Goal: Information Seeking & Learning: Learn about a topic

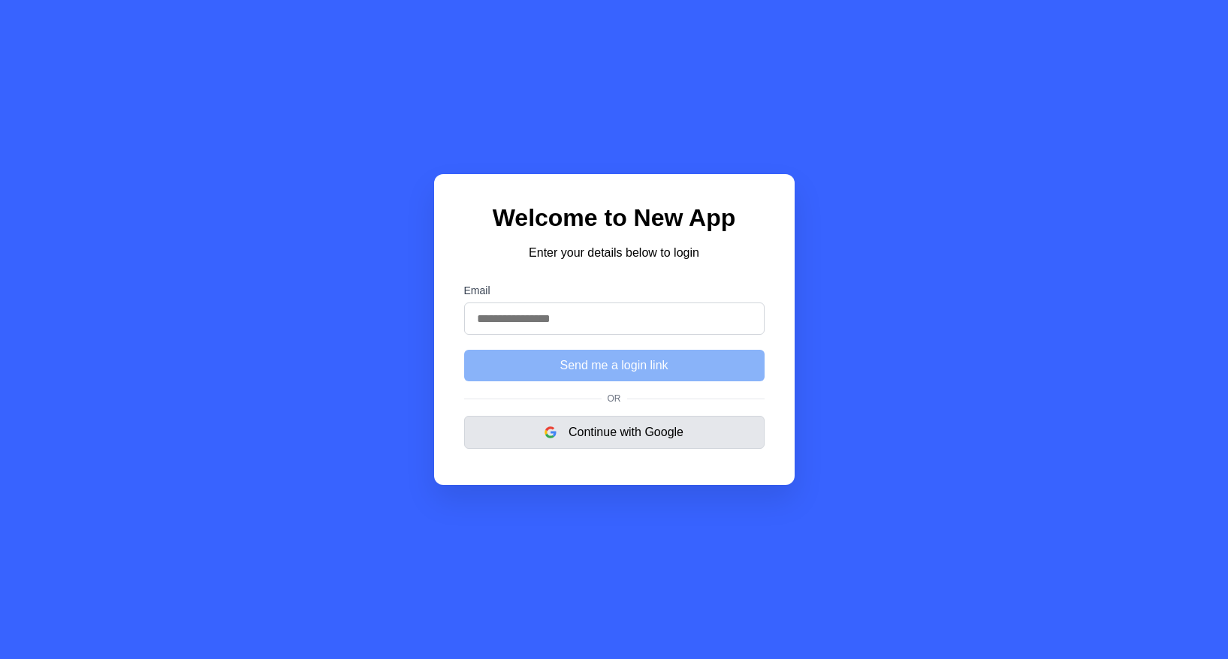
click at [644, 435] on button "Continue with Google" at bounding box center [614, 432] width 300 height 33
click at [644, 313] on input "Email" at bounding box center [614, 319] width 300 height 32
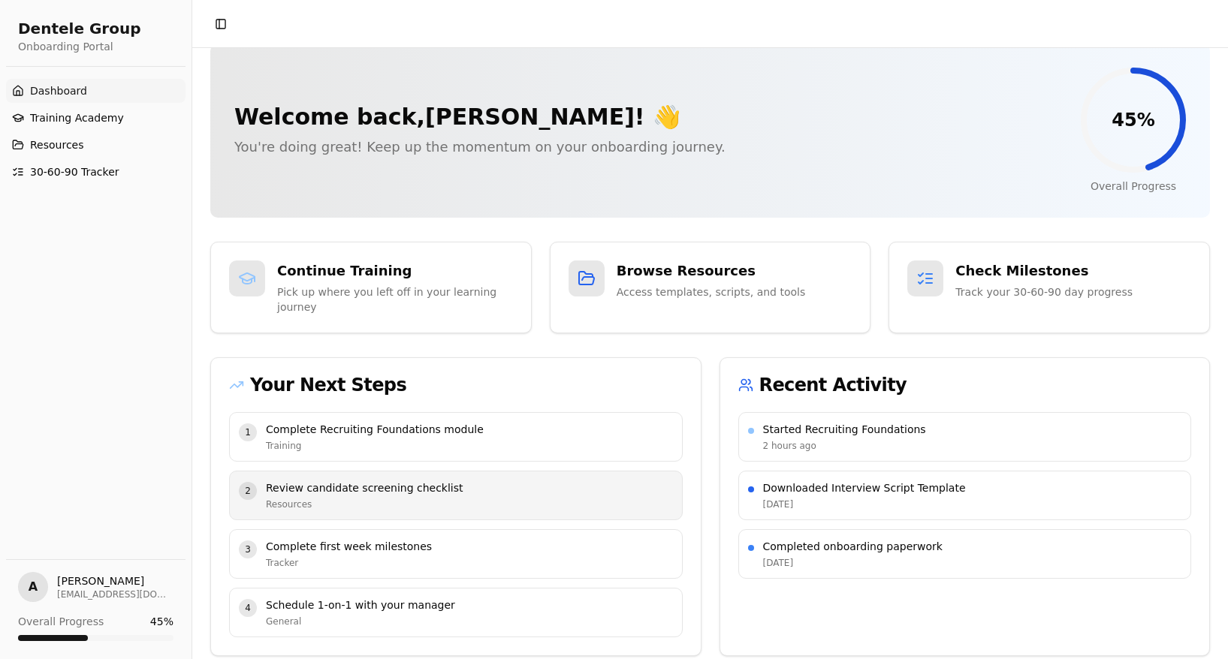
scroll to position [25, 0]
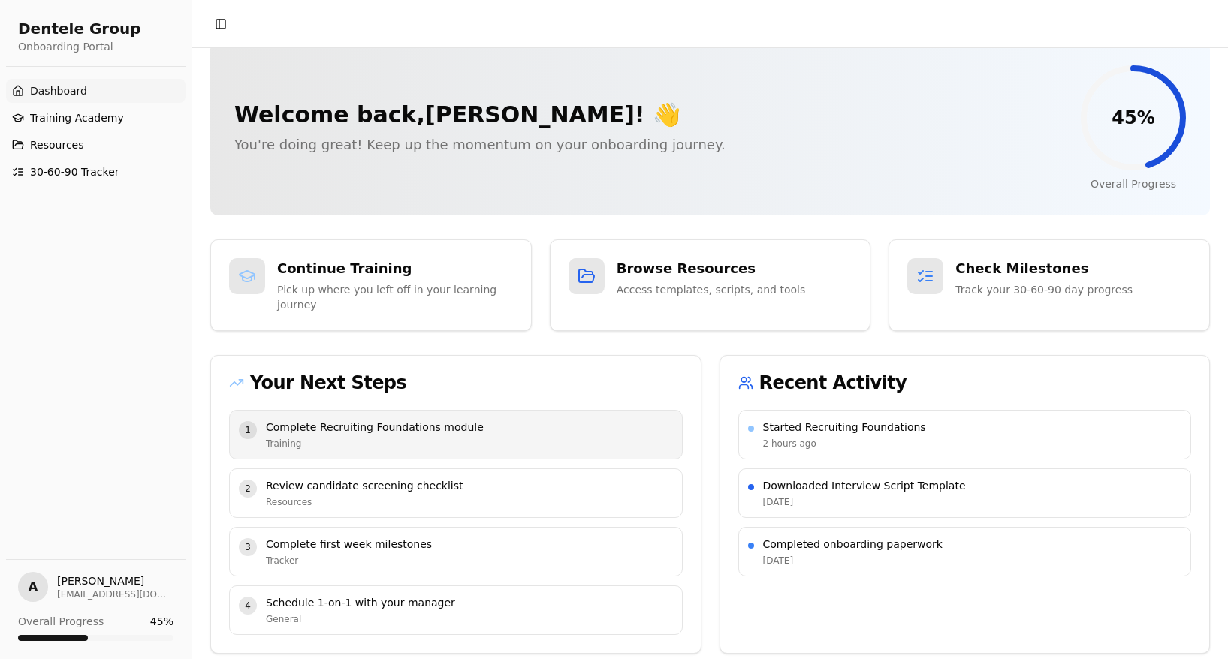
click at [531, 426] on p "Complete Recruiting Foundations module" at bounding box center [469, 427] width 407 height 15
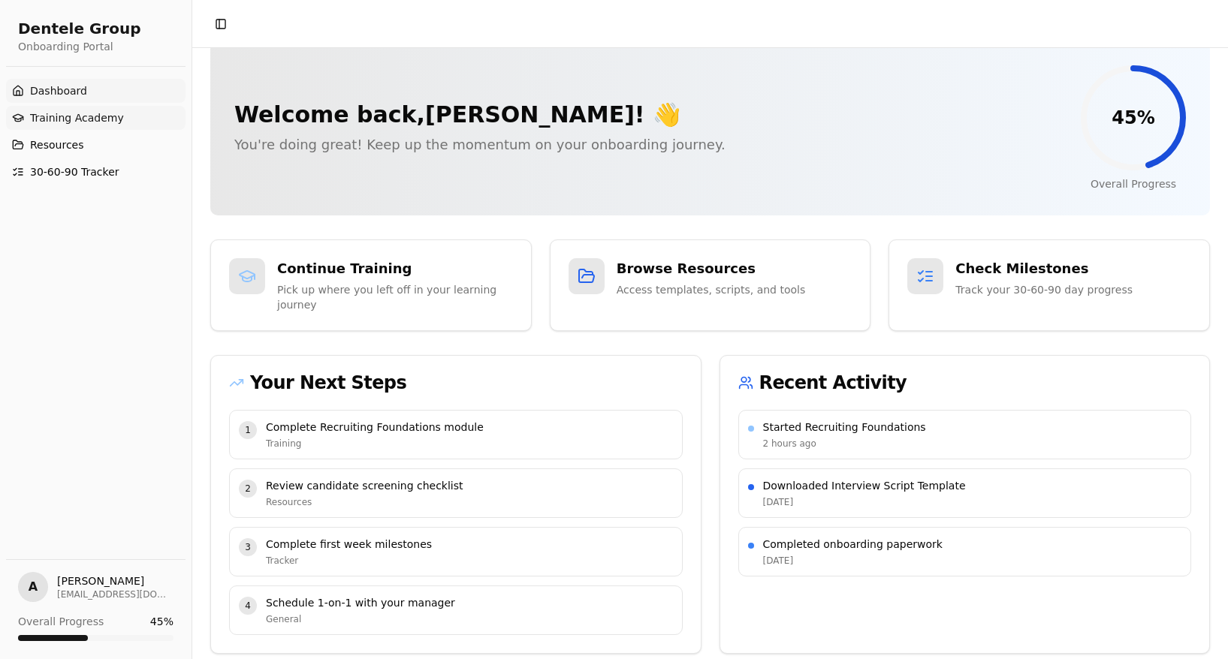
click at [107, 116] on span "Training Academy" at bounding box center [77, 117] width 94 height 15
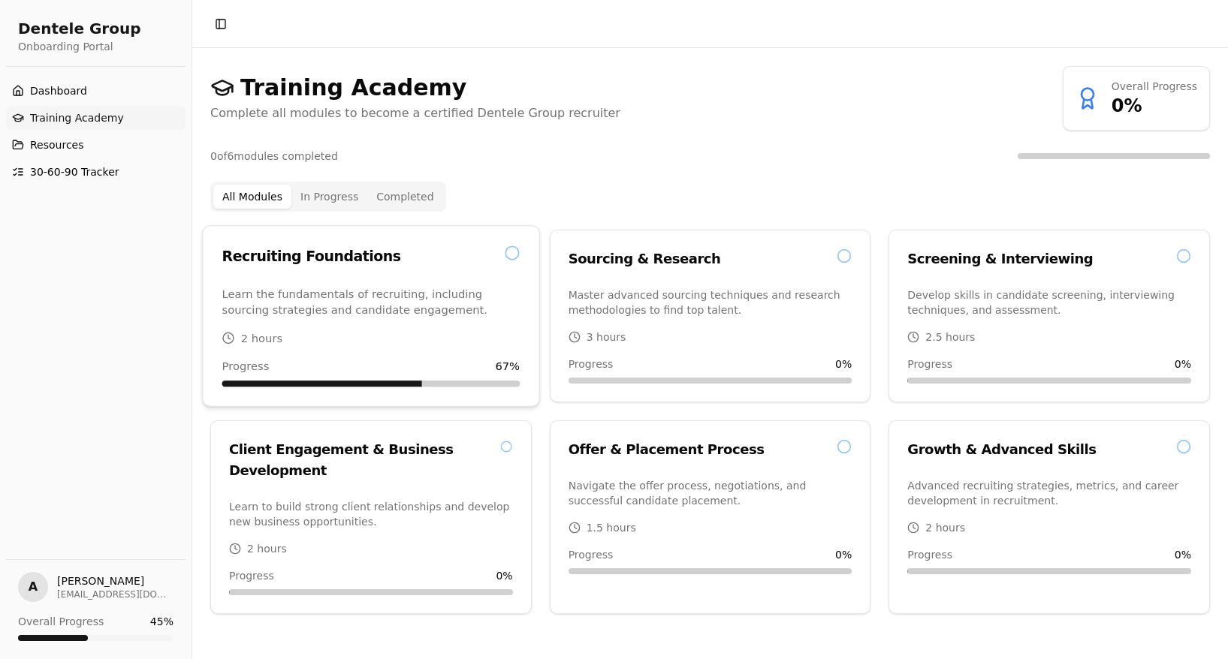
click at [418, 251] on div "Recruiting Foundations" at bounding box center [371, 257] width 298 height 22
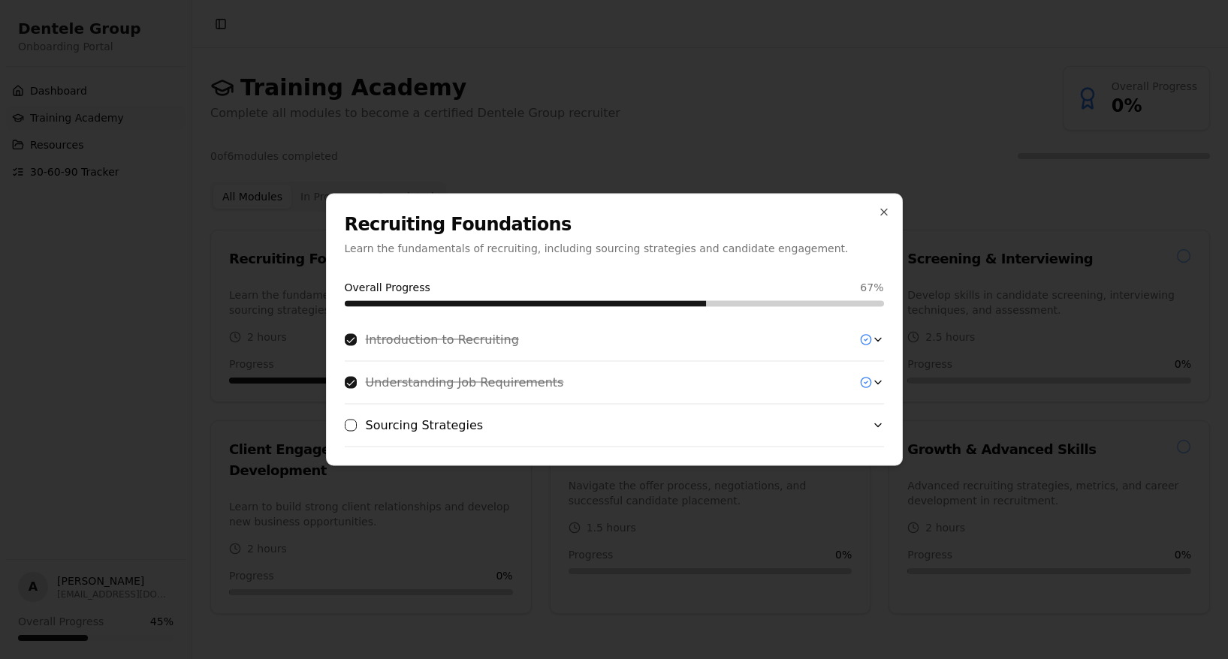
click at [638, 339] on div "Introduction to Recruiting" at bounding box center [608, 340] width 527 height 18
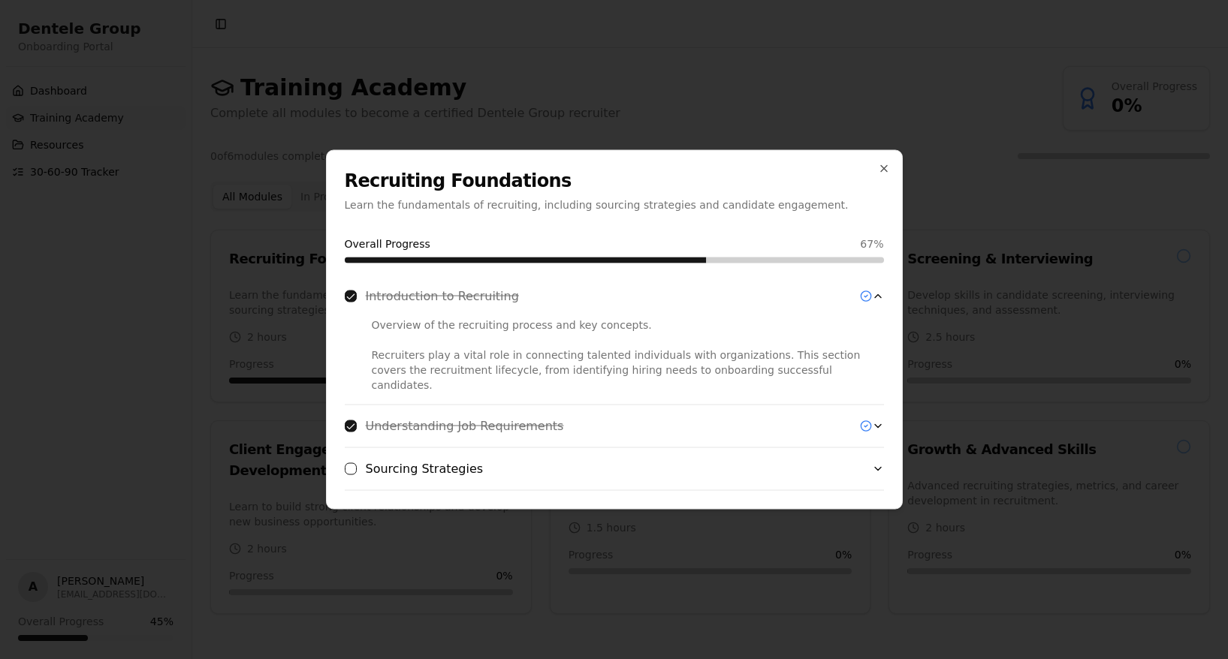
click at [694, 418] on div "Understanding Job Requirements" at bounding box center [608, 427] width 527 height 18
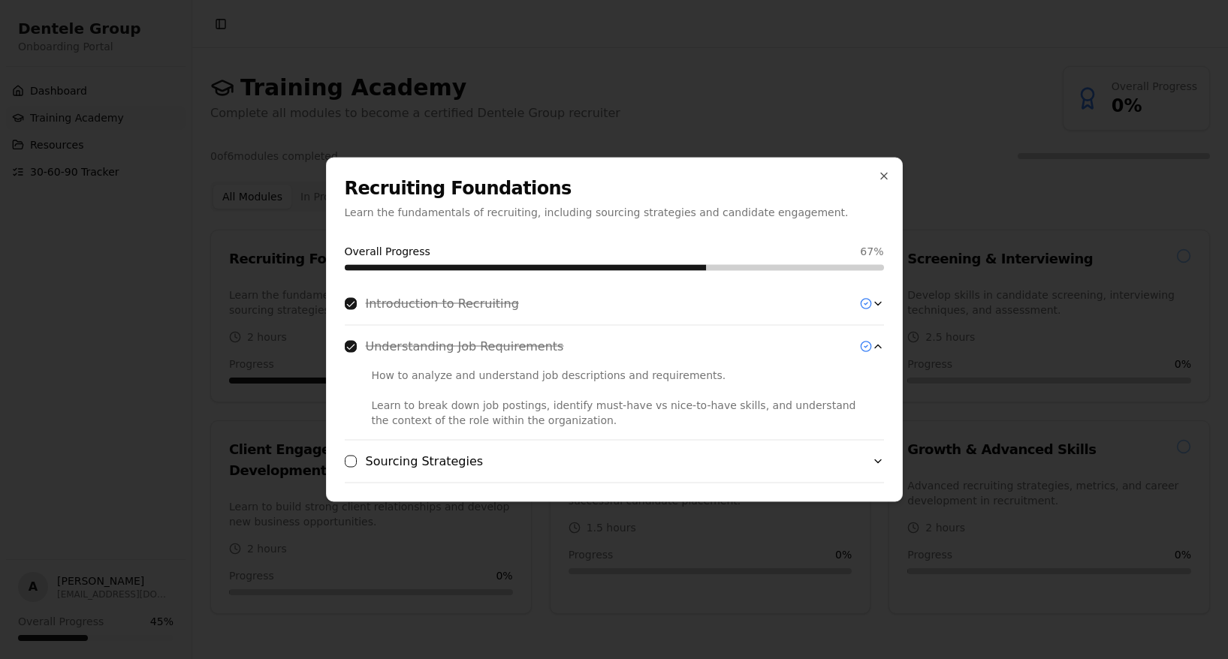
click at [667, 460] on div "Sourcing Strategies" at bounding box center [608, 462] width 527 height 18
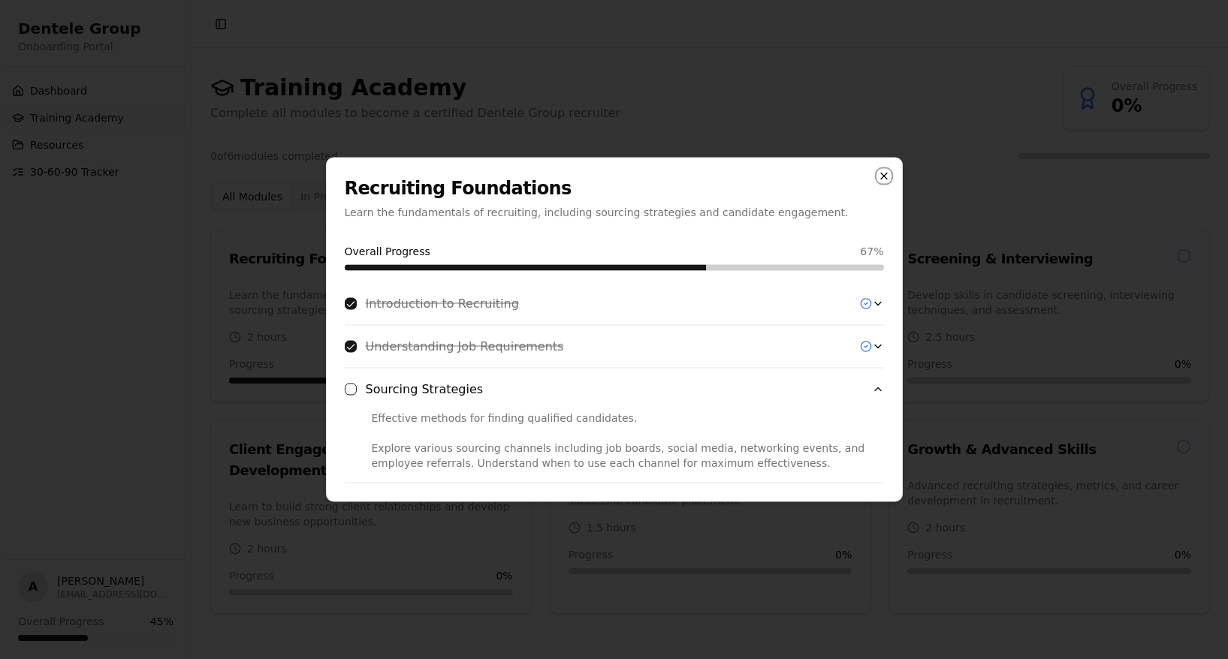
click at [878, 181] on icon "button" at bounding box center [884, 176] width 12 height 12
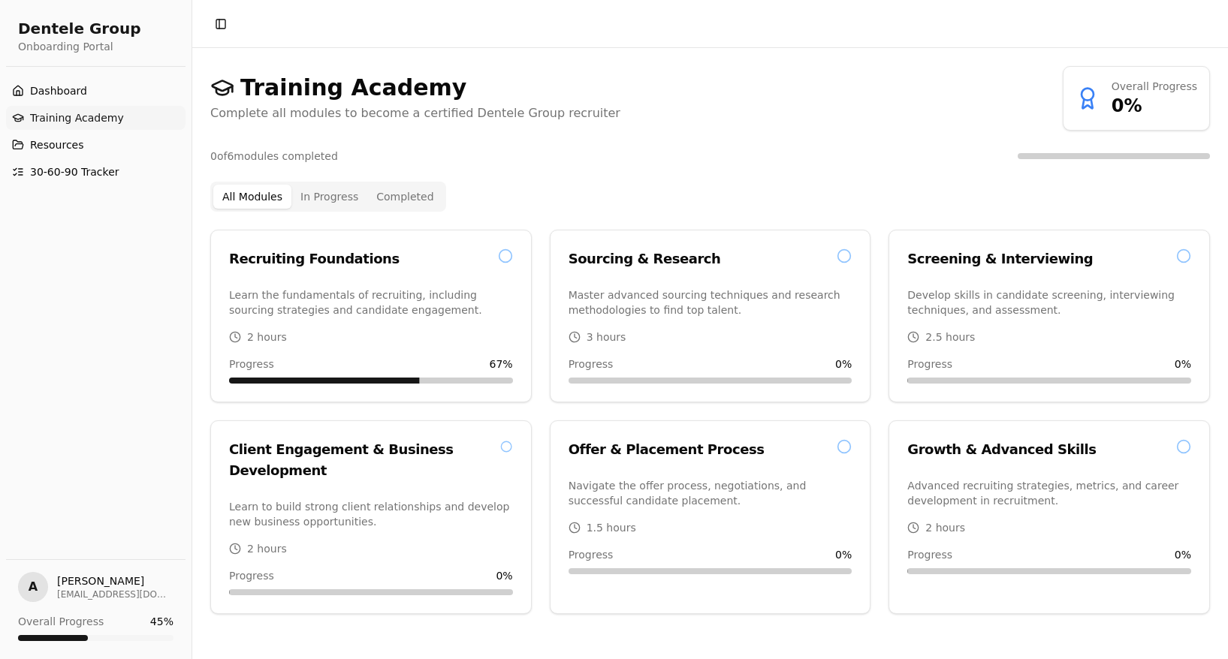
click at [324, 196] on button "In Progress" at bounding box center [329, 197] width 76 height 24
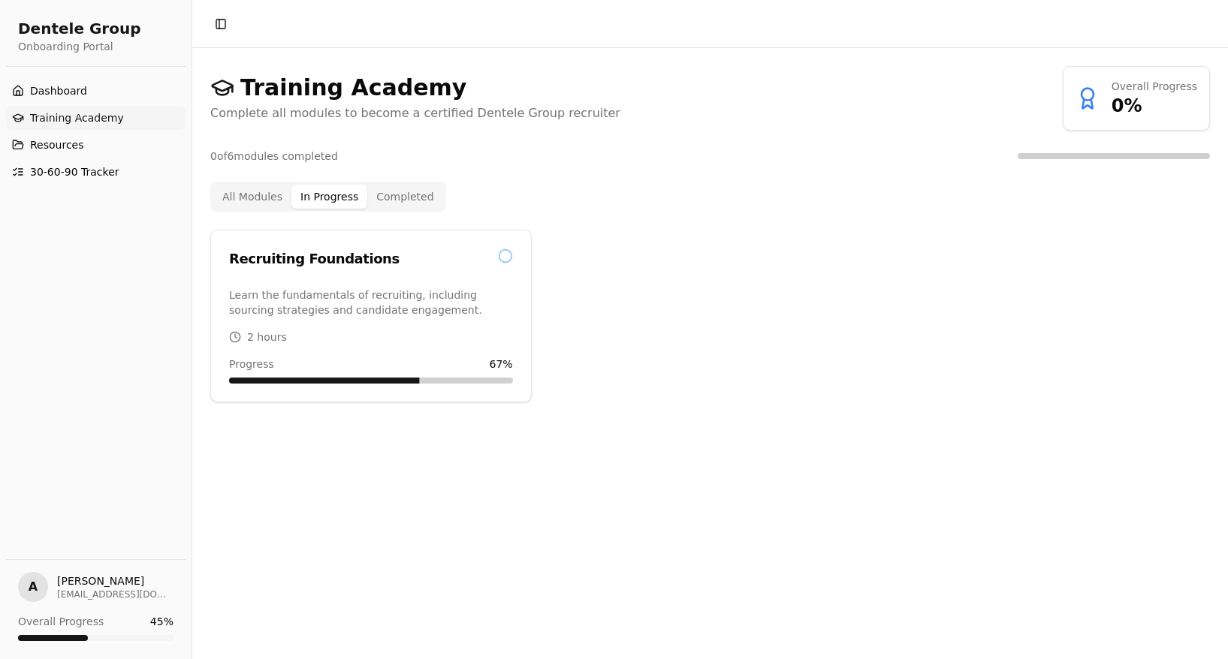
click at [258, 196] on button "All Modules" at bounding box center [252, 197] width 78 height 24
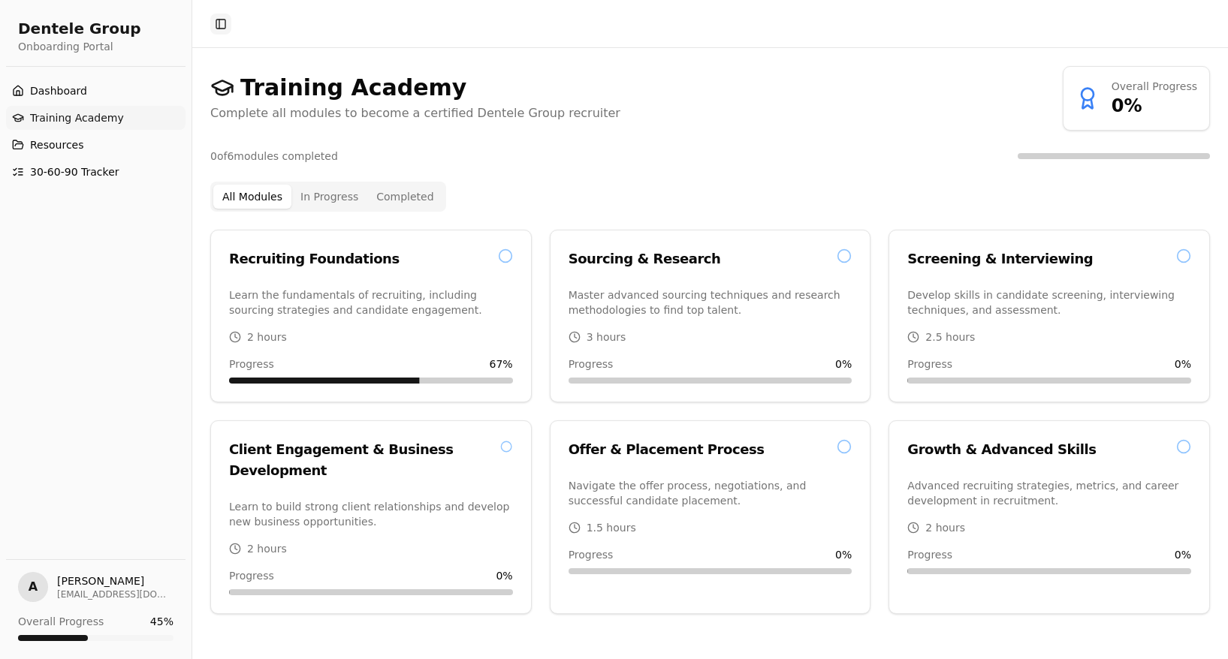
click at [217, 26] on button "Toggle Sidebar" at bounding box center [220, 24] width 21 height 21
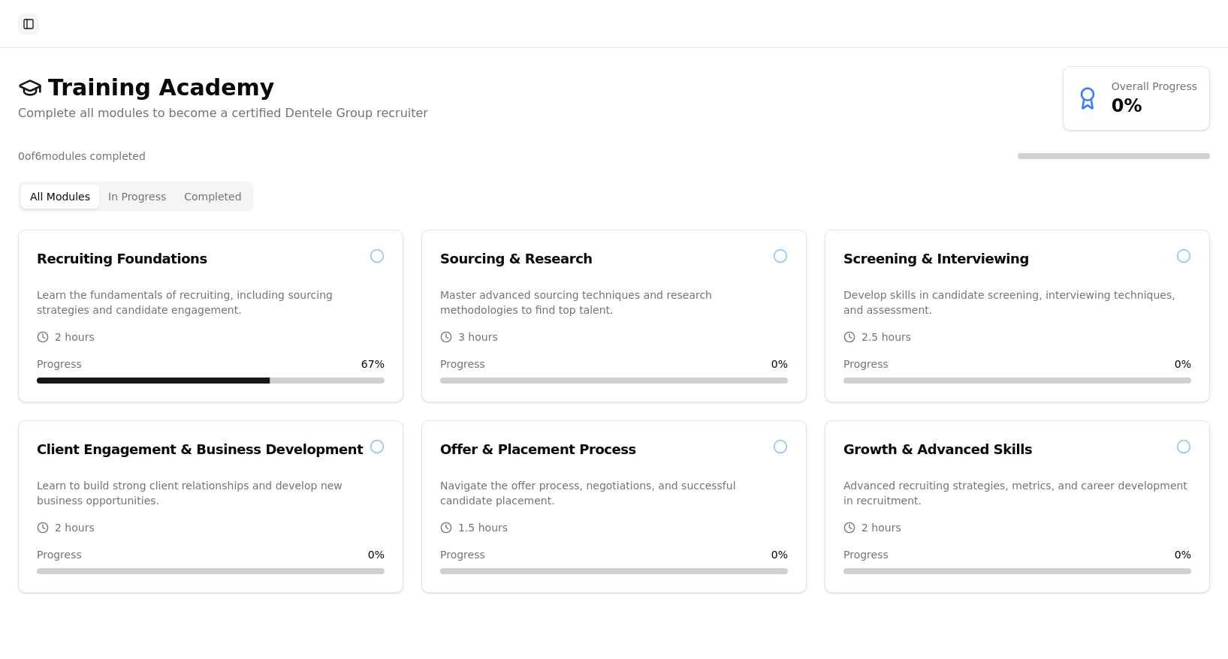
click at [23, 26] on button "Toggle Sidebar" at bounding box center [28, 24] width 21 height 21
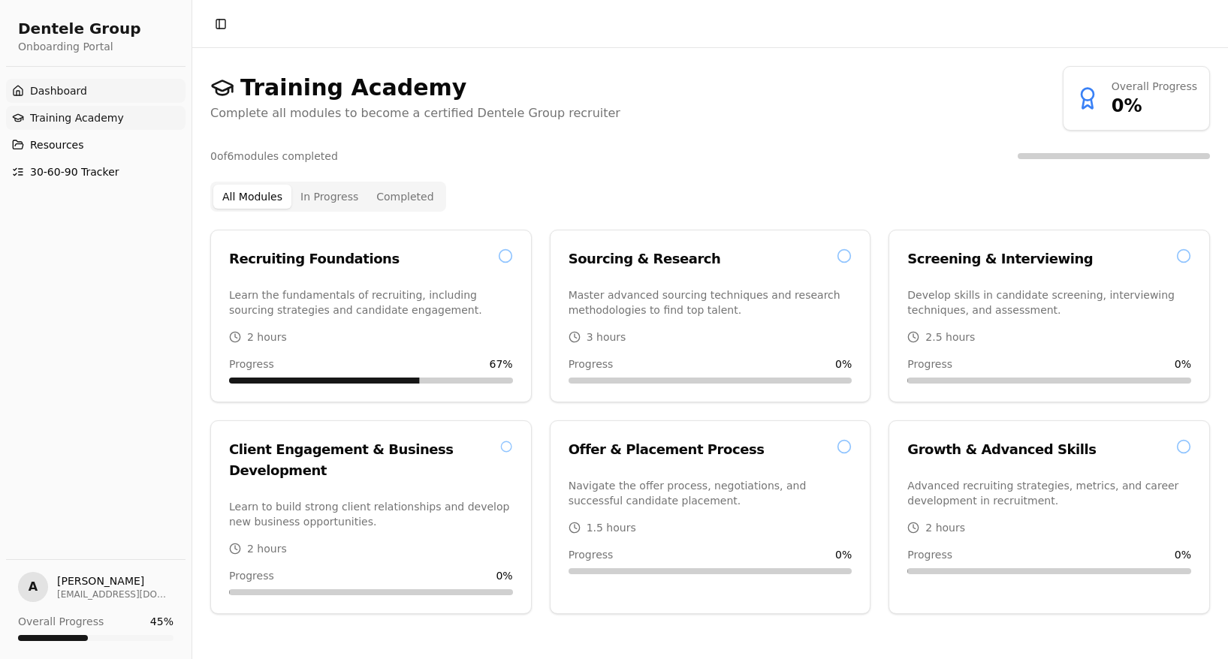
click at [68, 82] on link "Dashboard" at bounding box center [95, 91] width 179 height 24
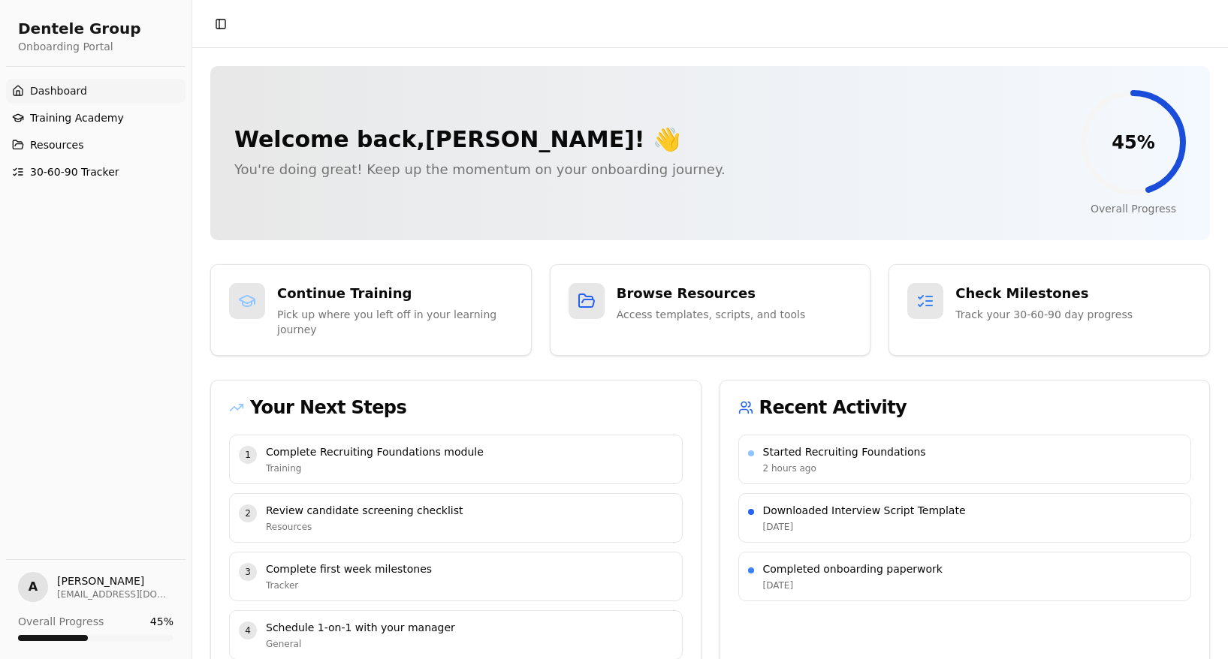
click at [85, 636] on div at bounding box center [53, 638] width 70 height 6
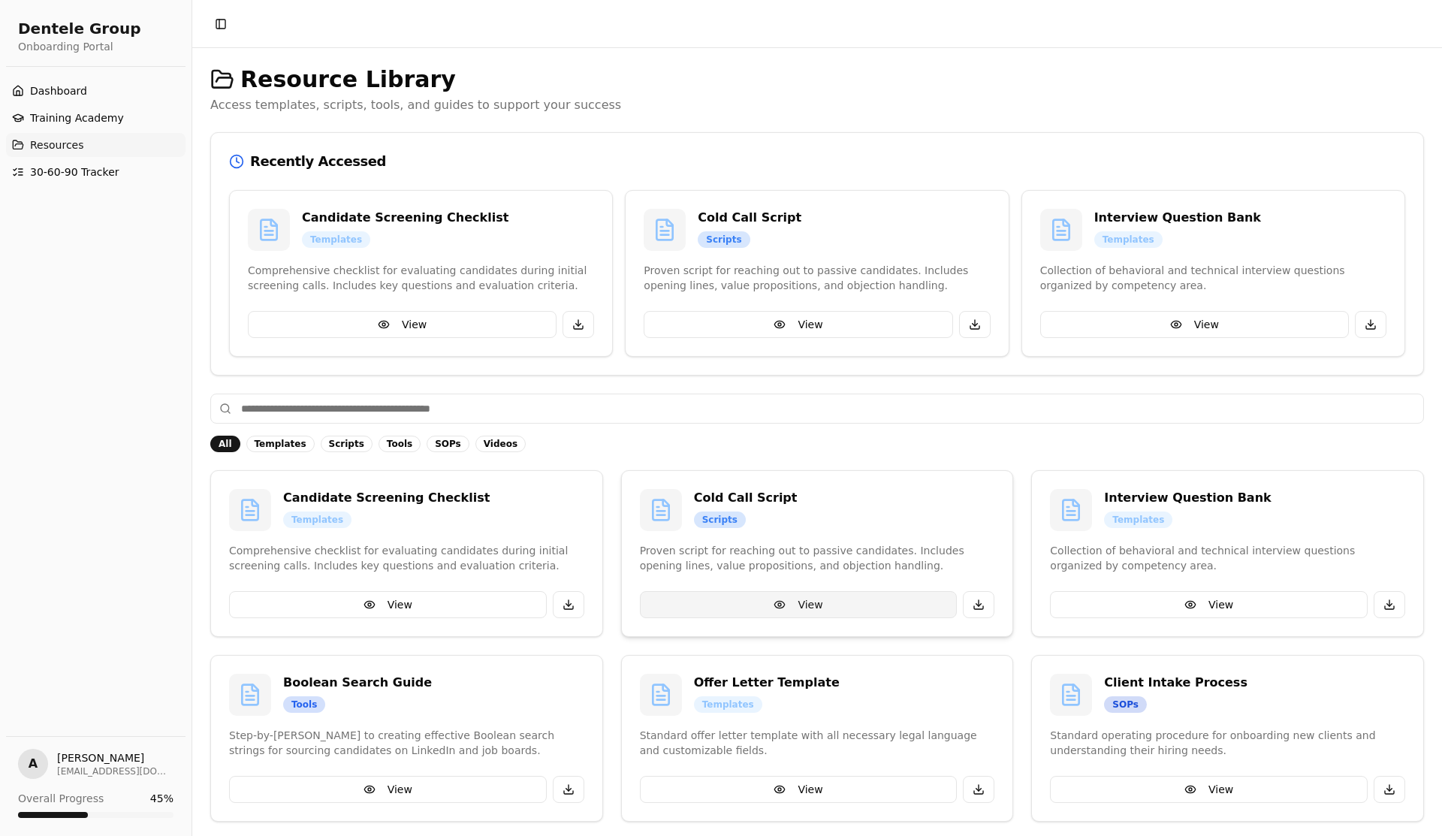
click at [782, 604] on button "View" at bounding box center [799, 604] width 318 height 27
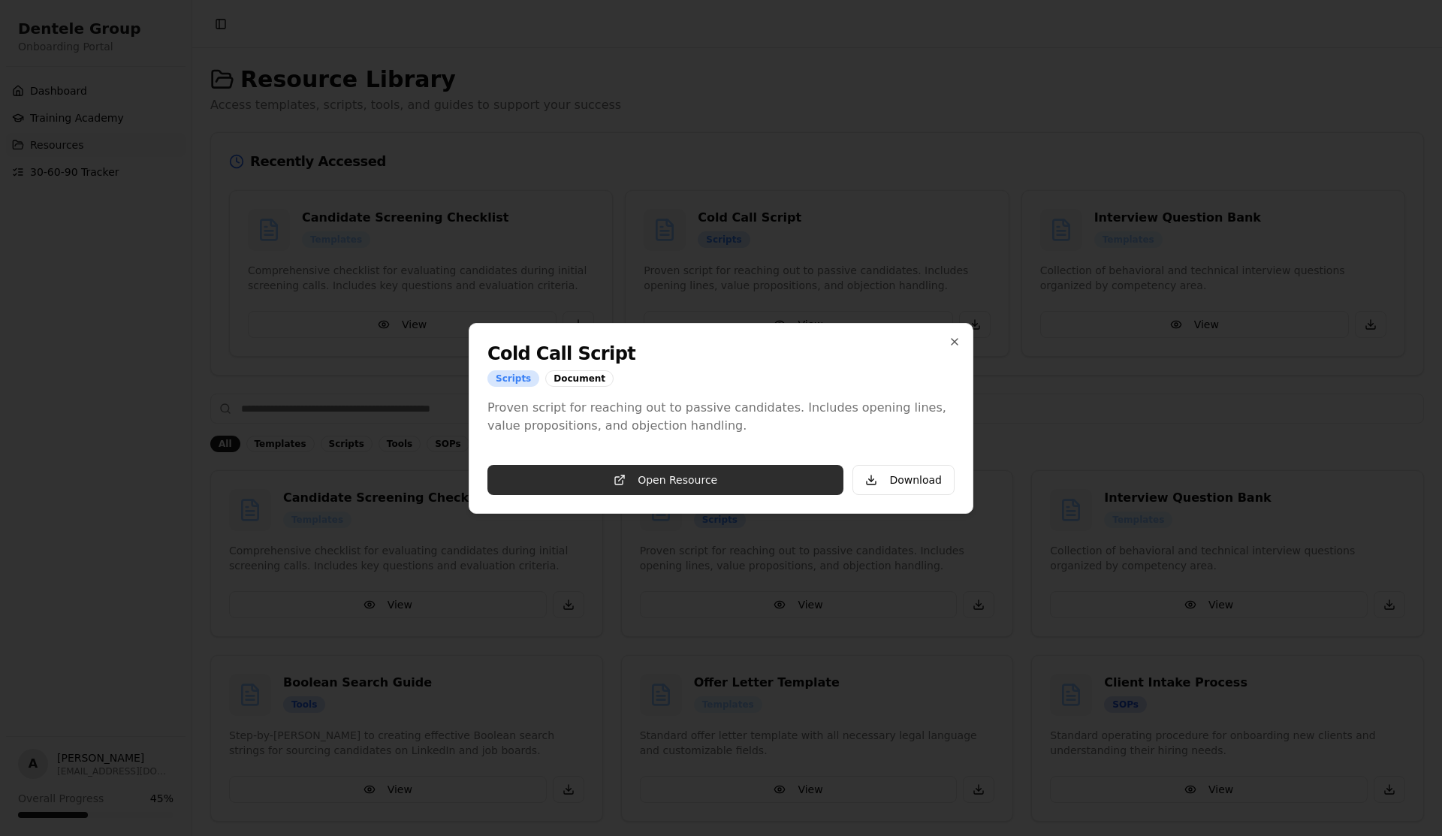
click at [803, 474] on link "Open Resource" at bounding box center [665, 480] width 356 height 30
